Goal: Task Accomplishment & Management: Manage account settings

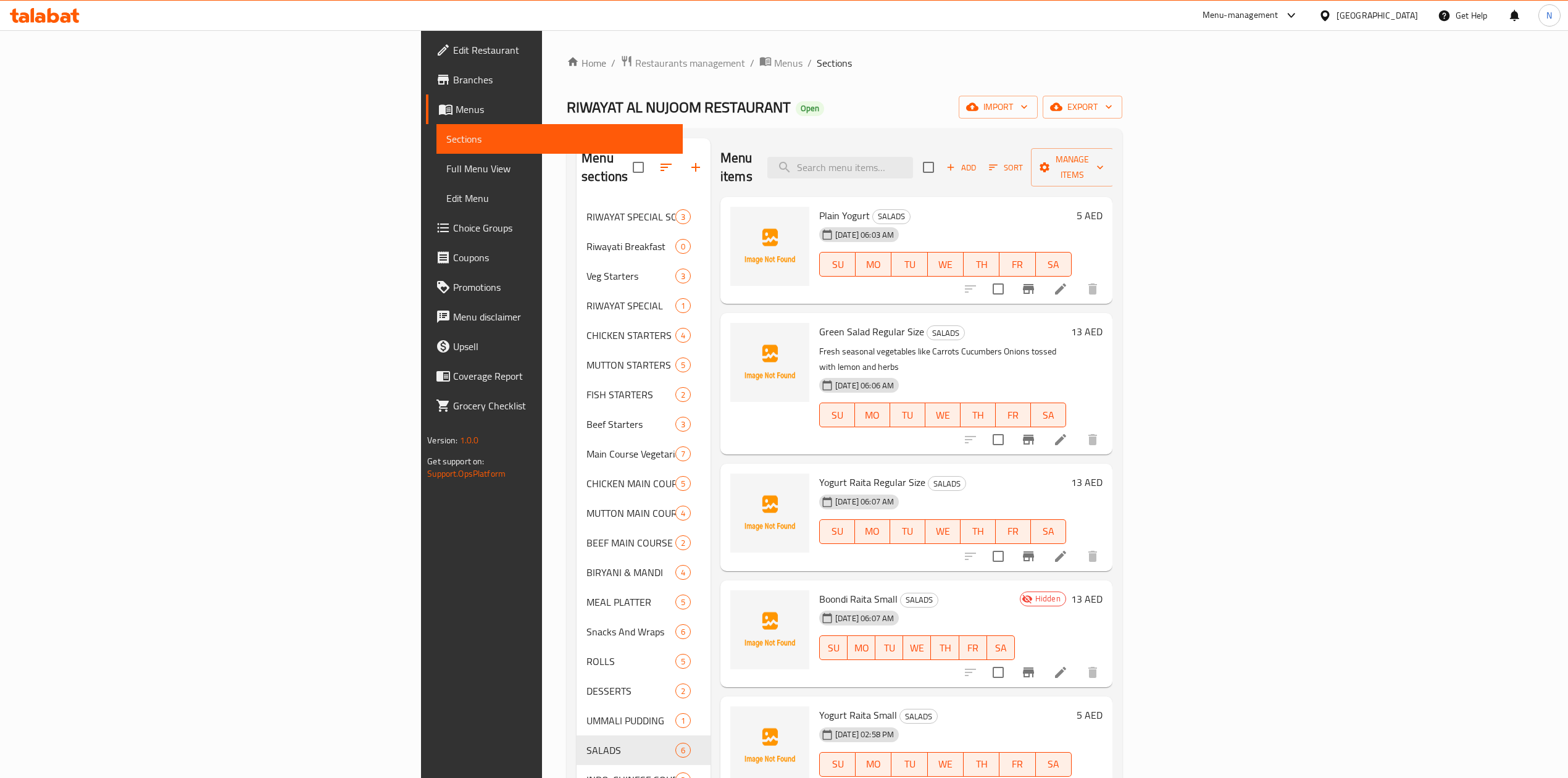
click at [635, 66] on span "Restaurants management" at bounding box center [689, 62] width 110 height 15
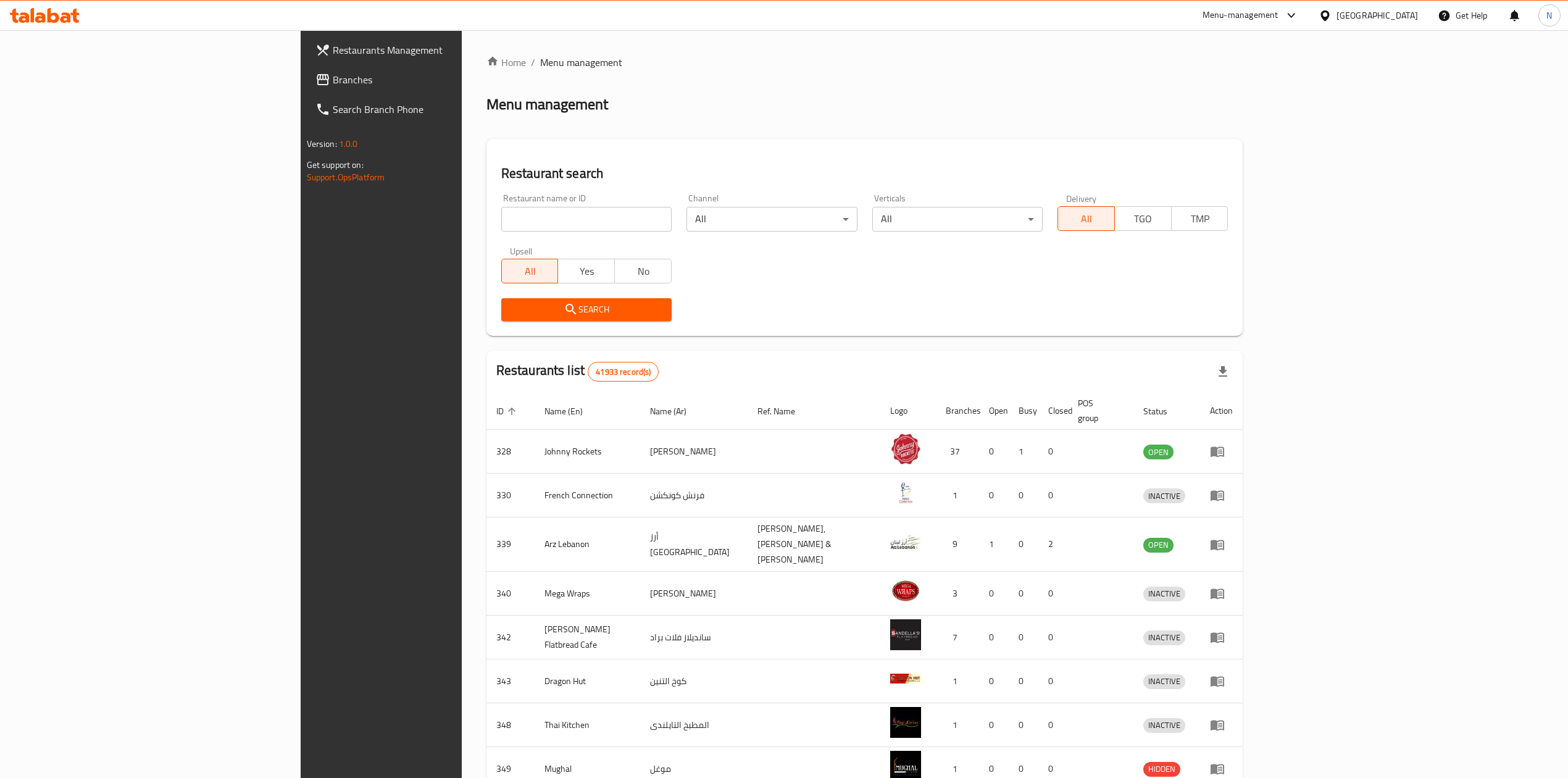
drag, startPoint x: 69, startPoint y: 78, endPoint x: 80, endPoint y: 82, distance: 11.7
click at [333, 78] on span "Branches" at bounding box center [442, 79] width 220 height 15
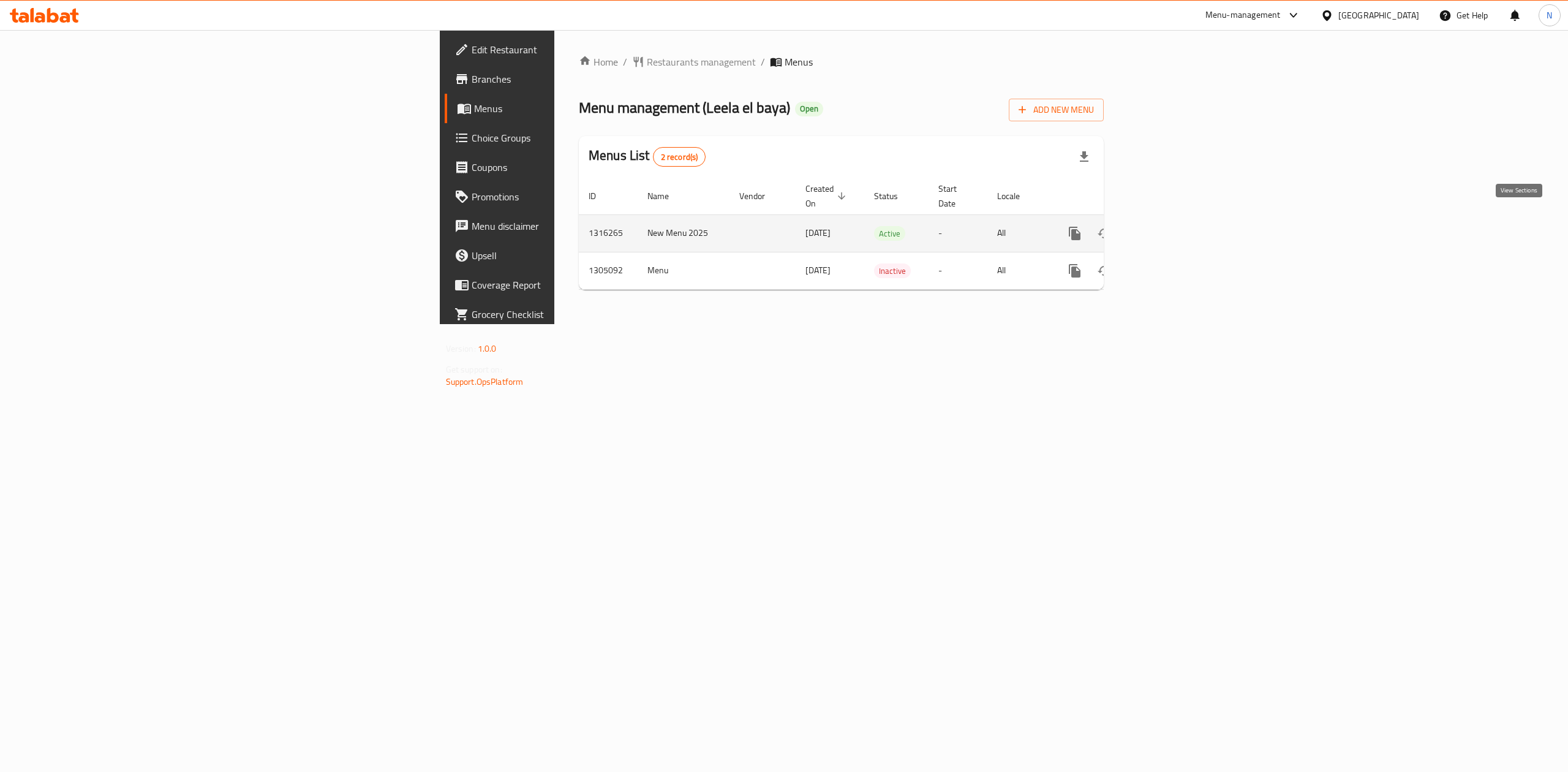
click at [1169, 228] on icon "enhanced table" at bounding box center [1163, 232] width 11 height 11
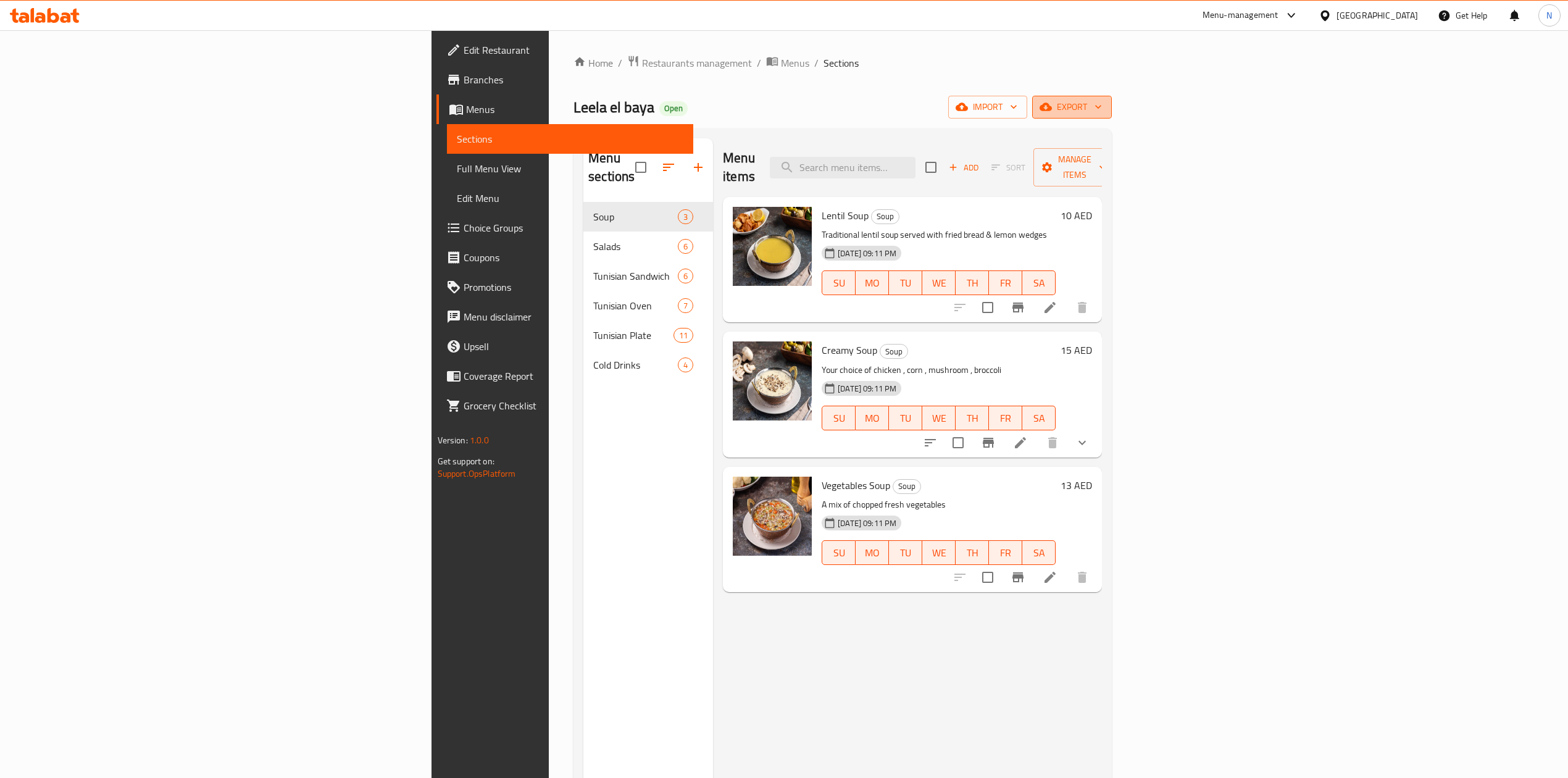
click at [1112, 99] on button "export" at bounding box center [1072, 106] width 80 height 22
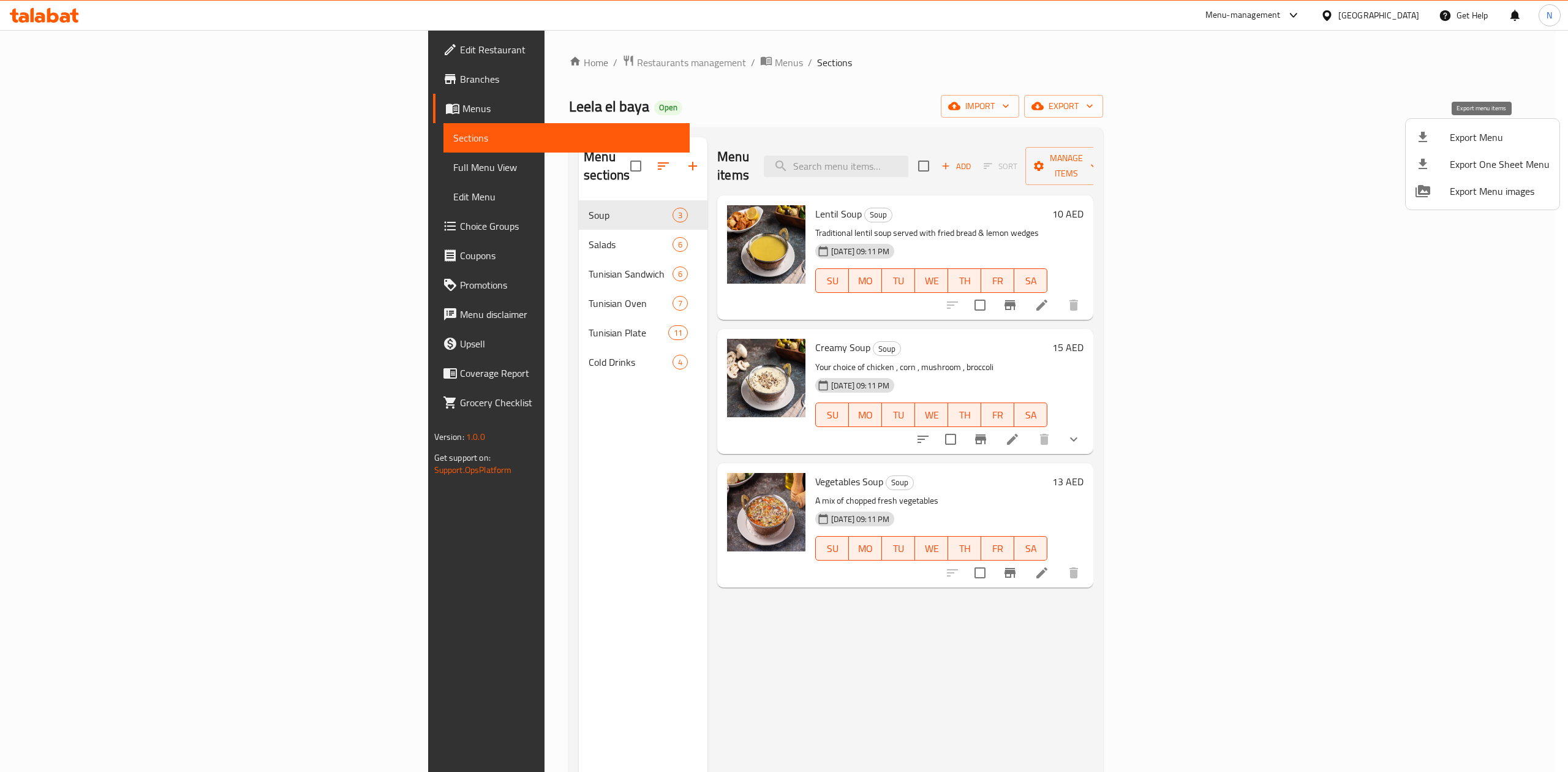
click at [1502, 138] on span "Export Menu" at bounding box center [1499, 137] width 100 height 15
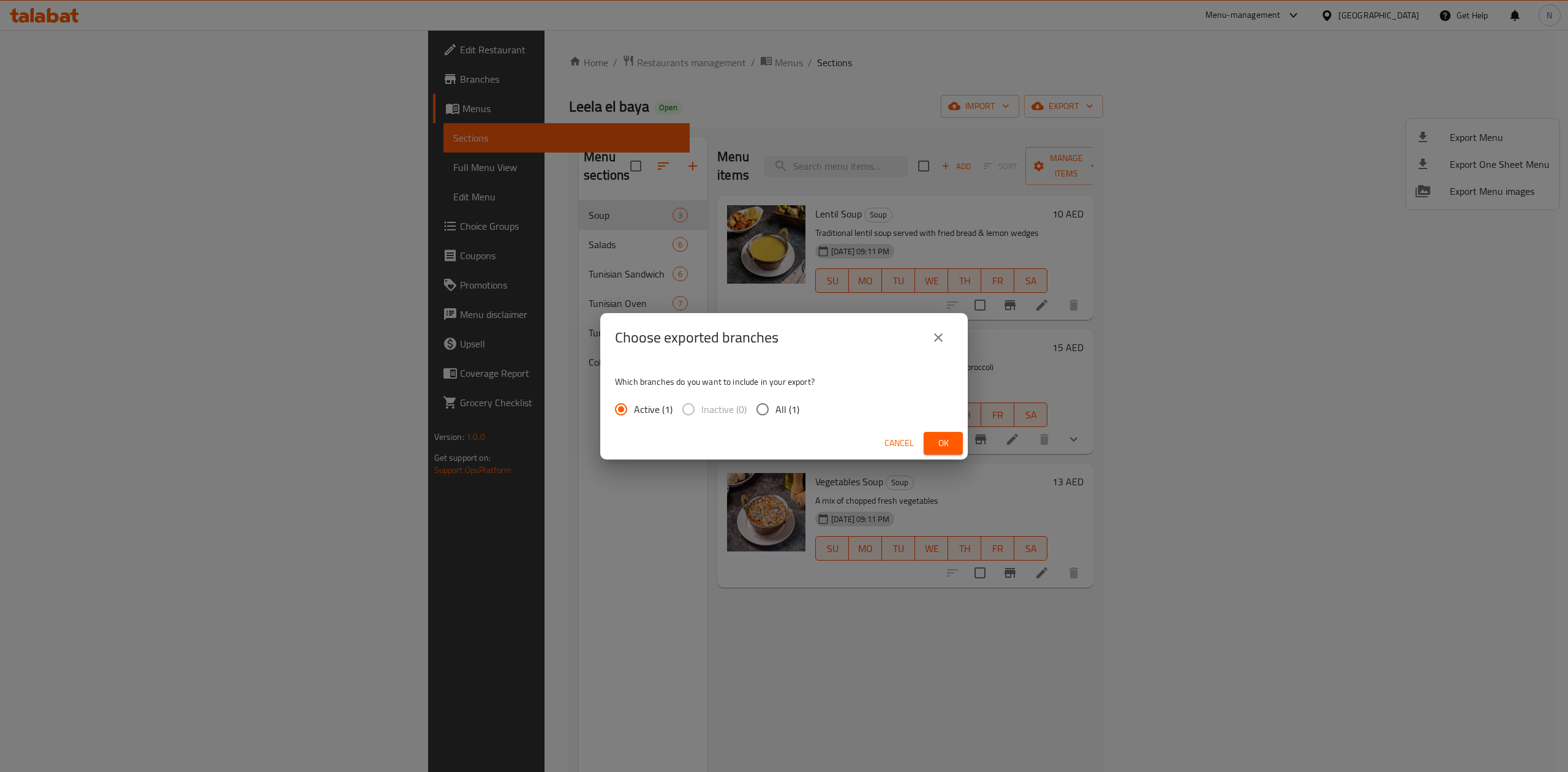
click at [763, 411] on input "All (1)" at bounding box center [763, 409] width 26 height 26
radio input "true"
click at [942, 427] on div "Cancel Ok" at bounding box center [784, 444] width 367 height 33
click at [944, 435] on span "Ok" at bounding box center [943, 443] width 19 height 15
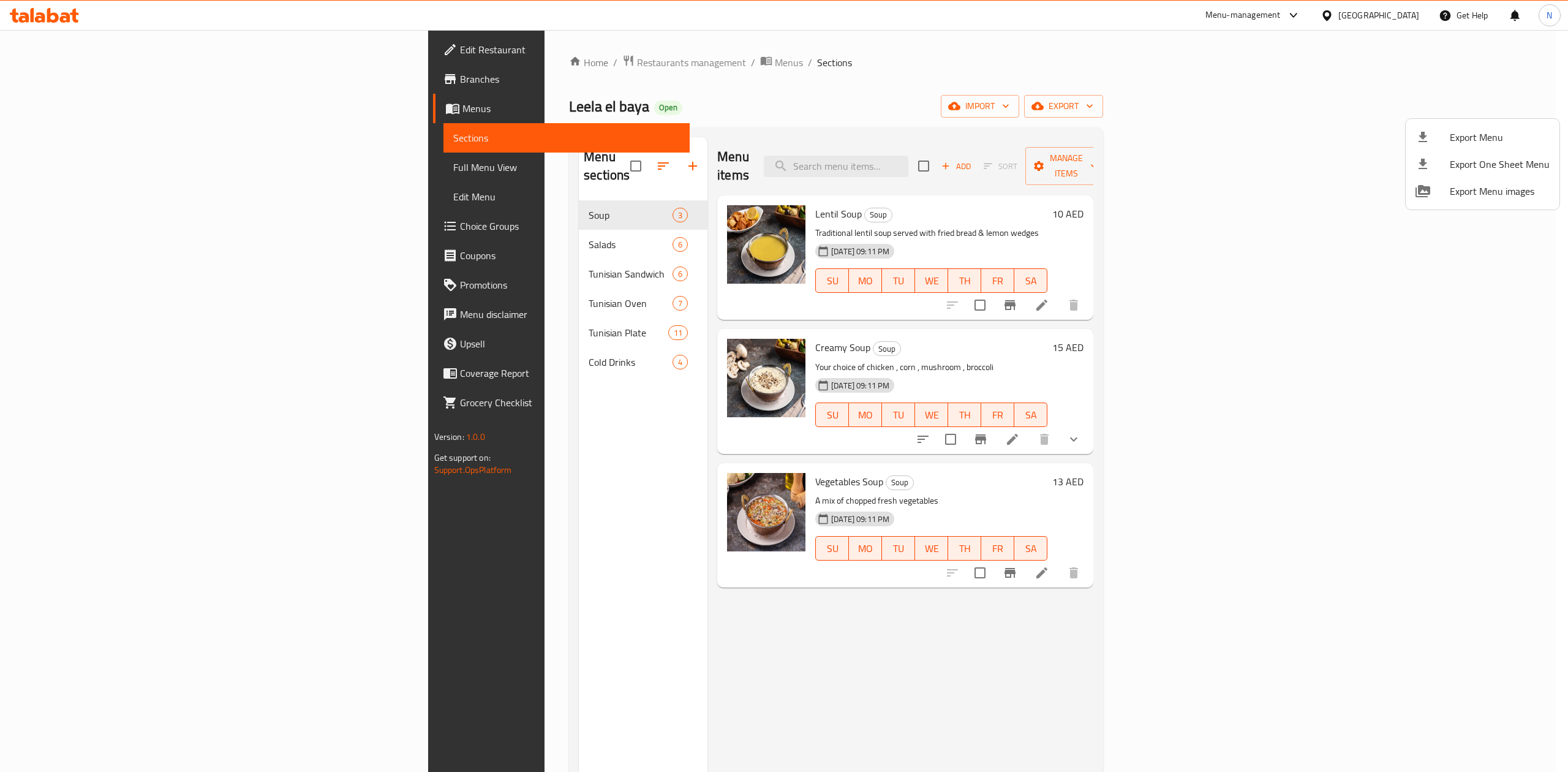
click at [407, 213] on div at bounding box center [784, 386] width 1568 height 772
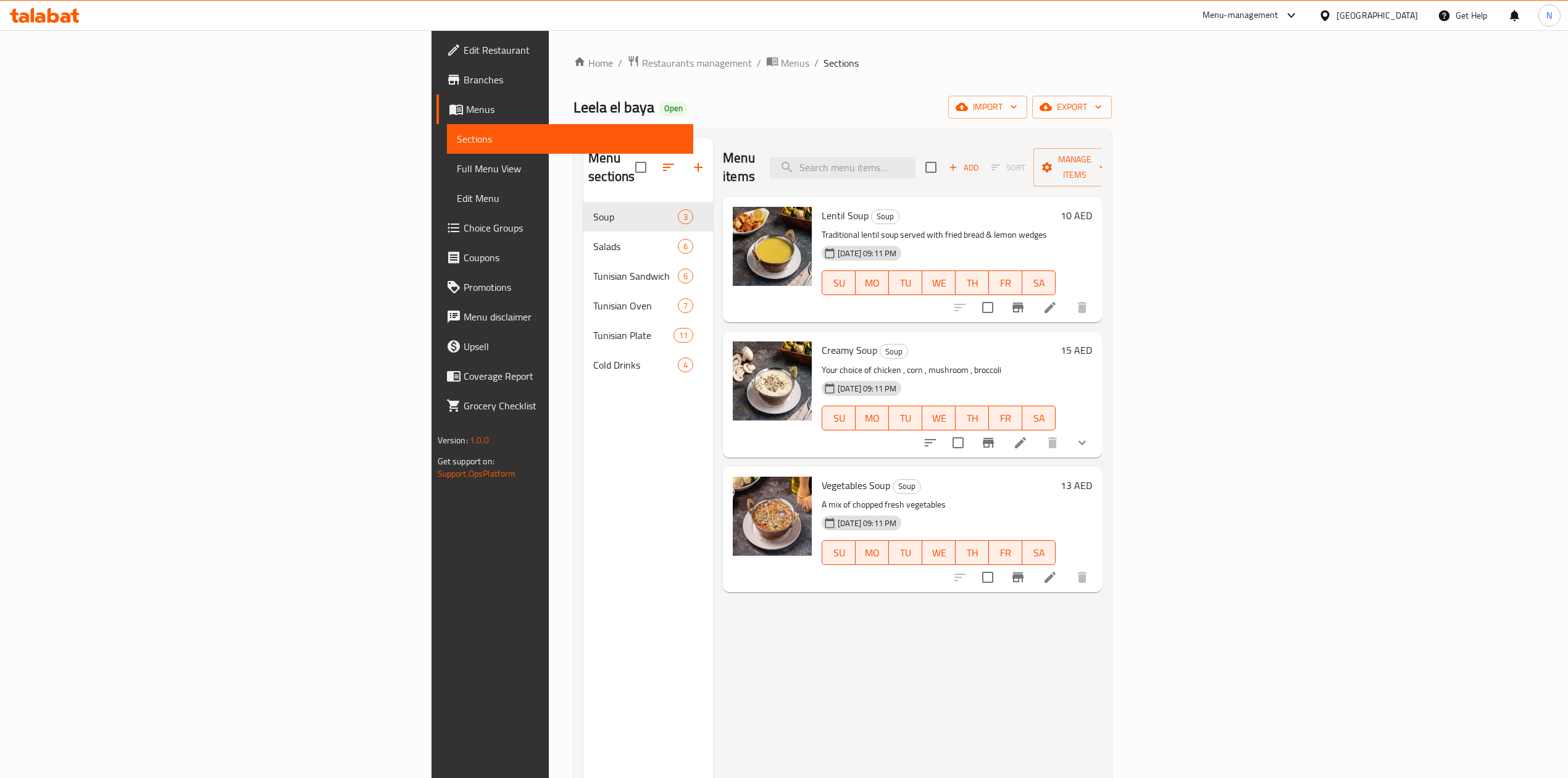
click at [594, 239] on span "Salads" at bounding box center [636, 246] width 85 height 15
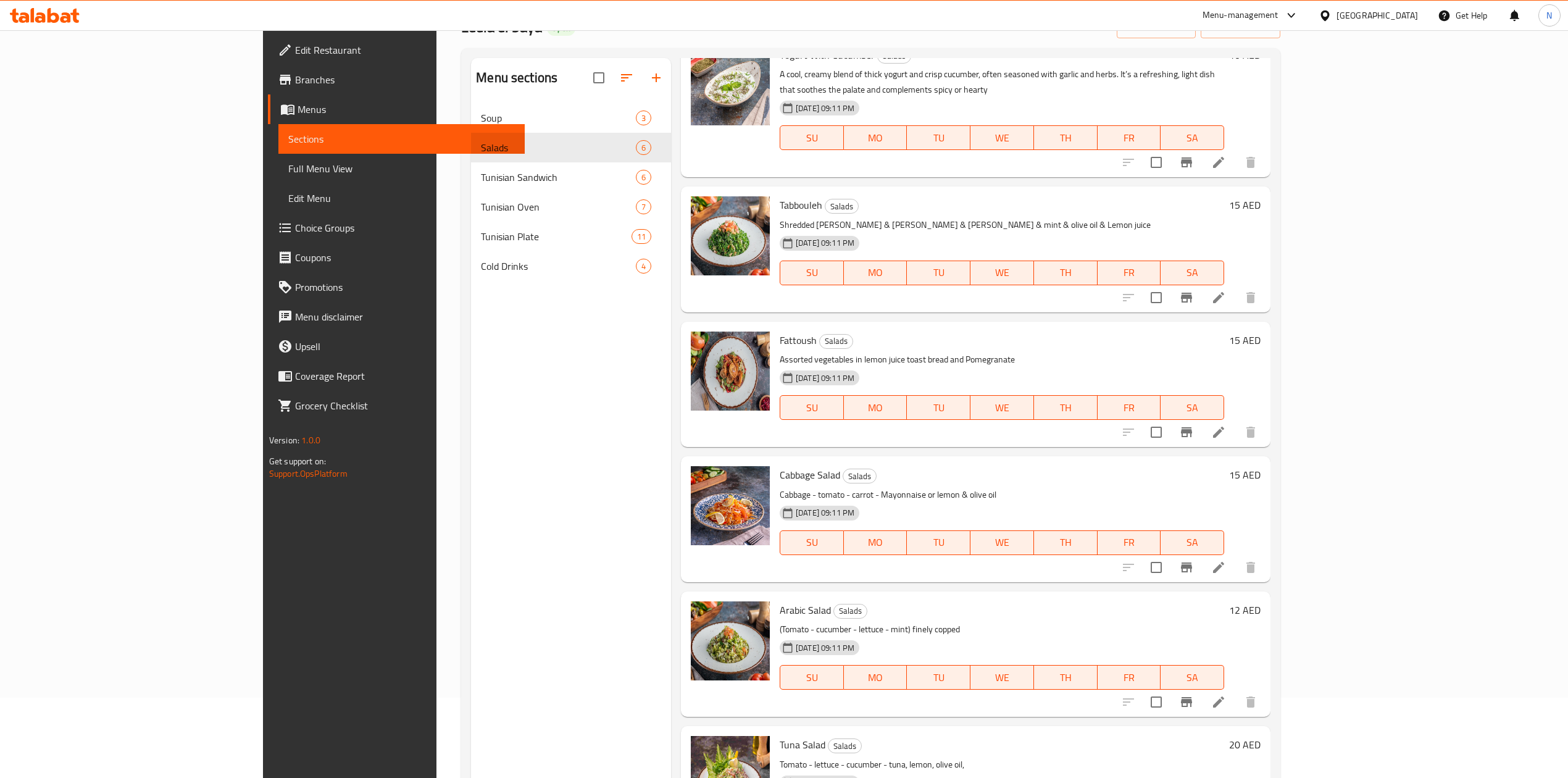
scroll to position [174, 0]
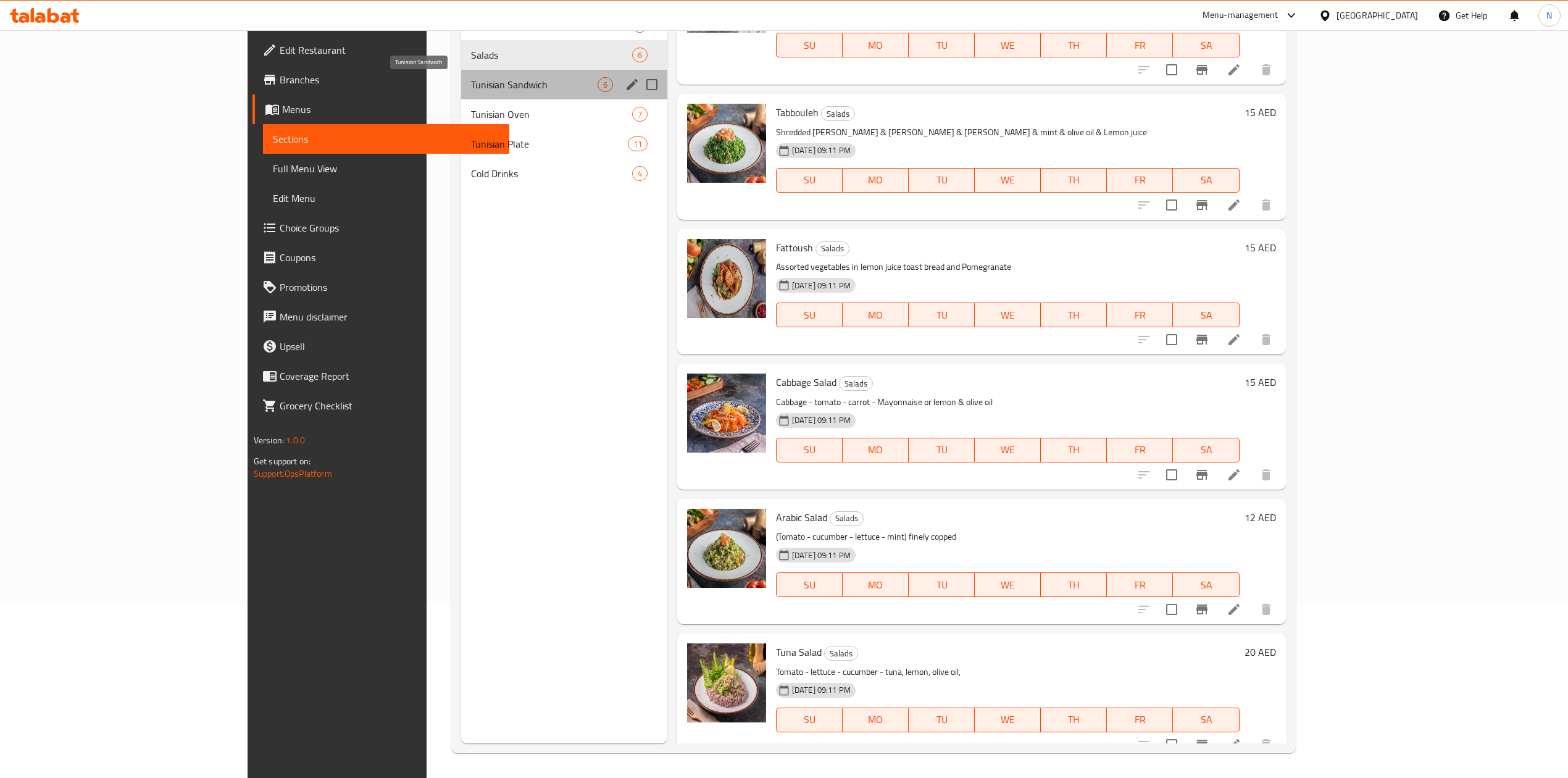
click at [471, 92] on span "Tunisian Sandwich" at bounding box center [534, 84] width 127 height 15
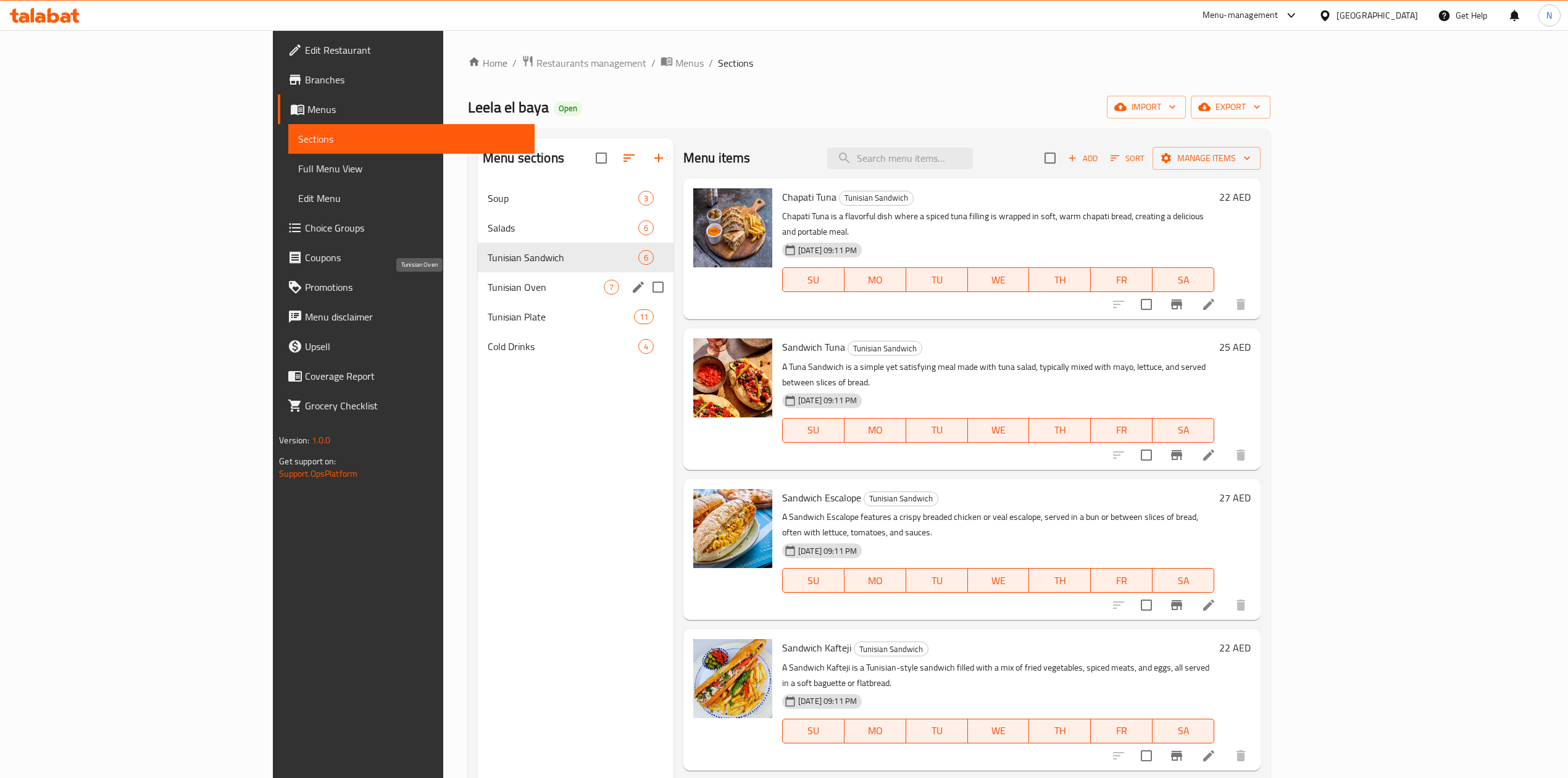
click at [487, 283] on span "Tunisian Oven" at bounding box center [545, 286] width 116 height 15
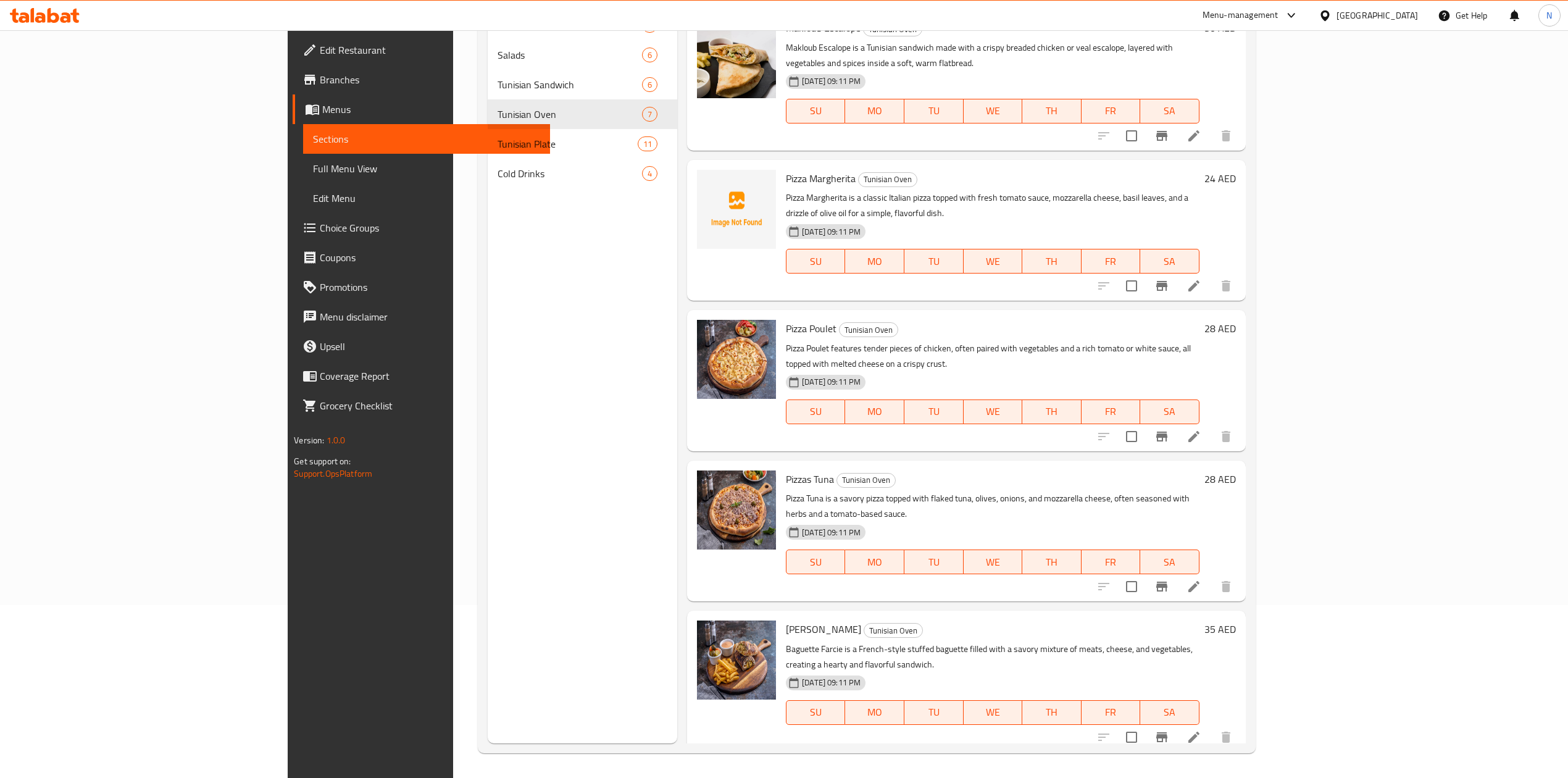
scroll to position [196, 0]
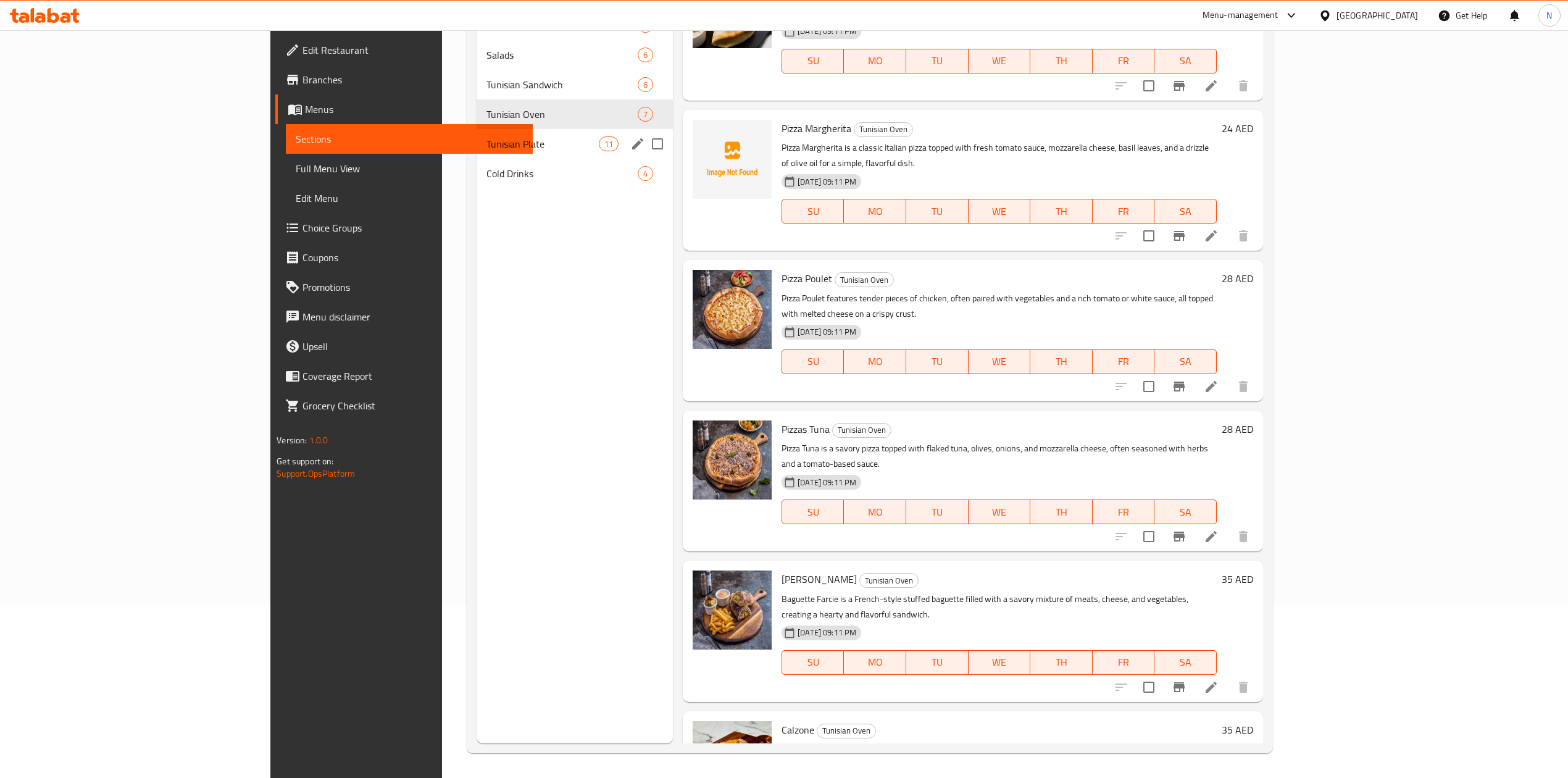
click at [486, 144] on span "Tunisian Plate" at bounding box center [542, 143] width 112 height 15
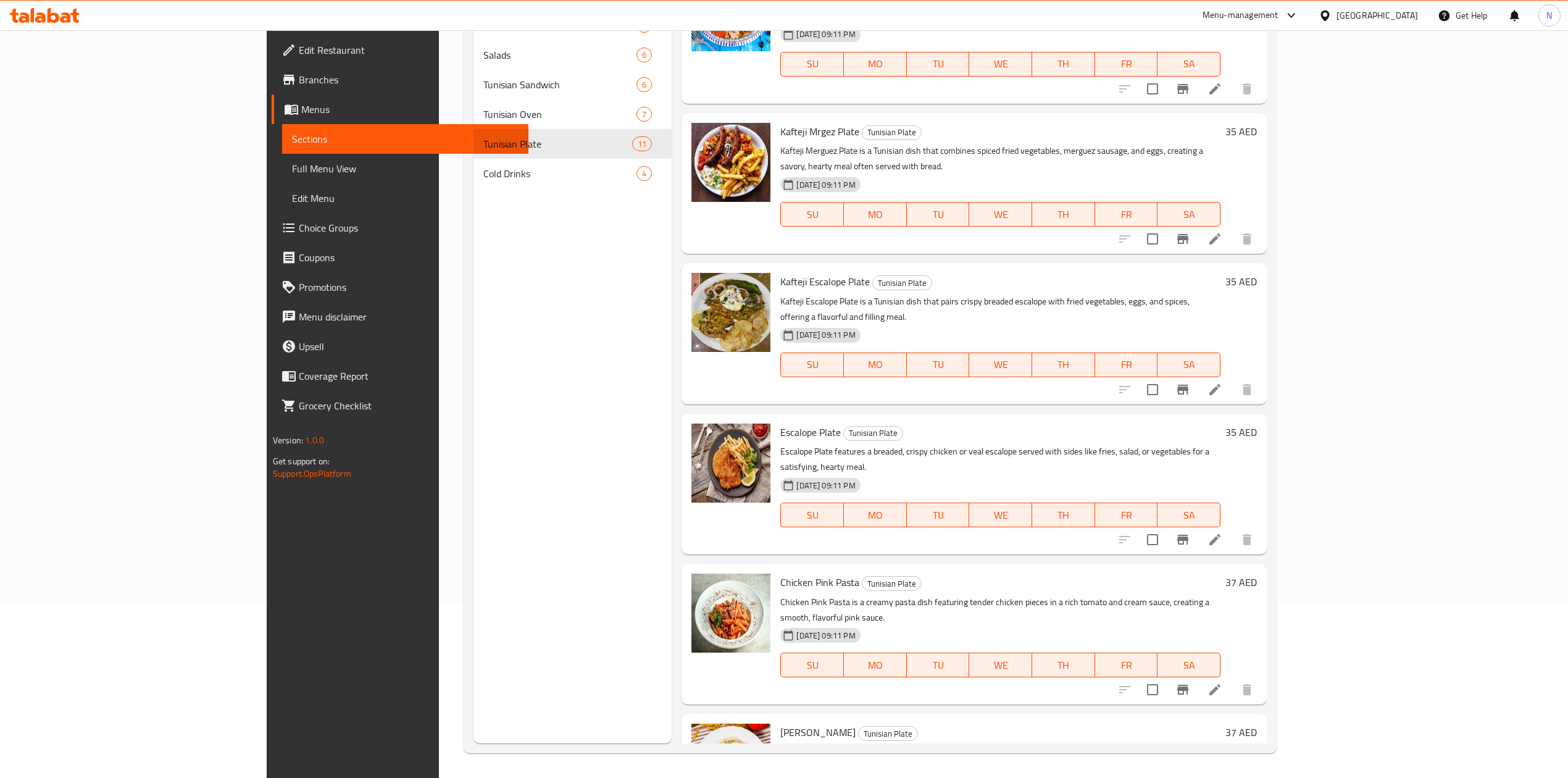
scroll to position [736, 0]
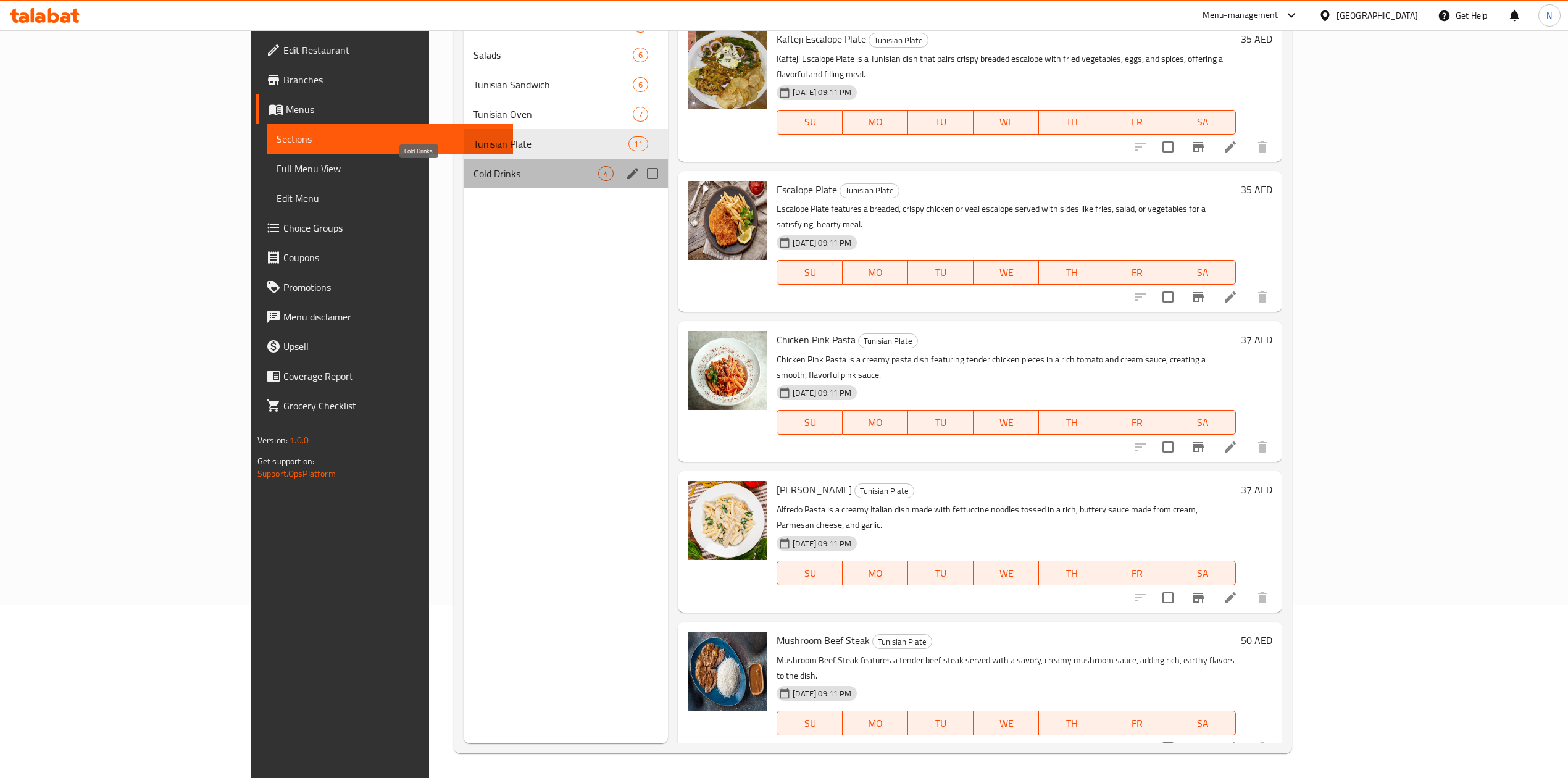
click at [474, 170] on span "Cold Drinks" at bounding box center [536, 173] width 125 height 15
